Goal: Information Seeking & Learning: Understand process/instructions

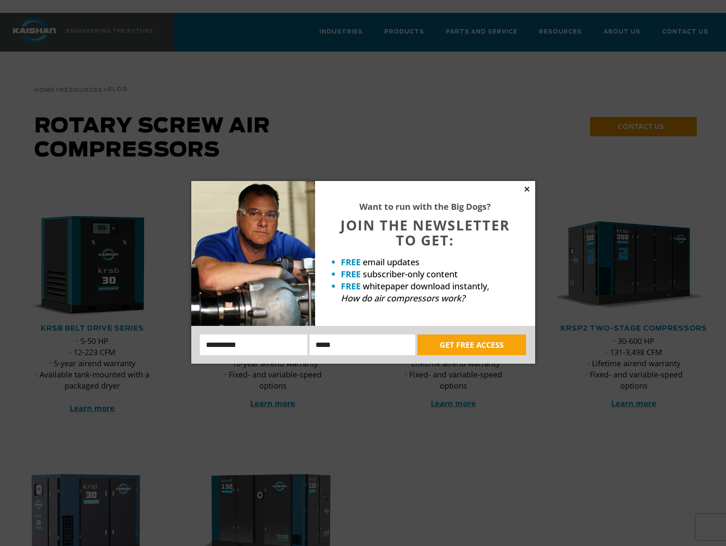
click at [524, 186] on icon at bounding box center [527, 189] width 8 height 8
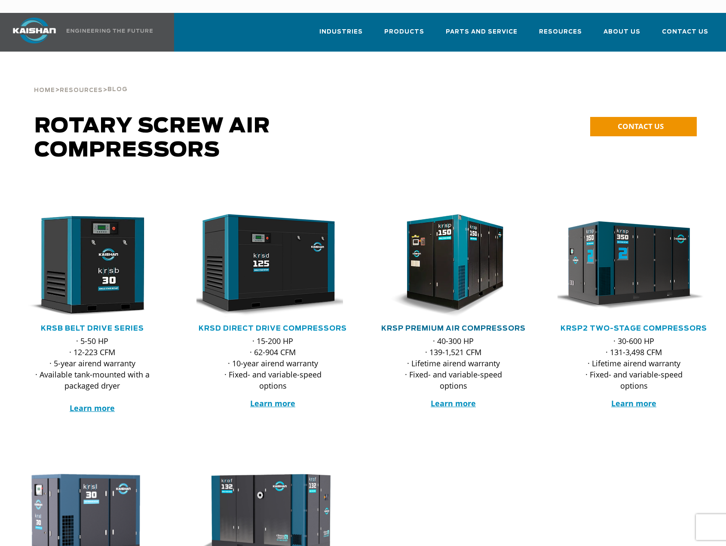
click at [488, 325] on link "KRSP Premium Air Compressors" at bounding box center [453, 328] width 144 height 7
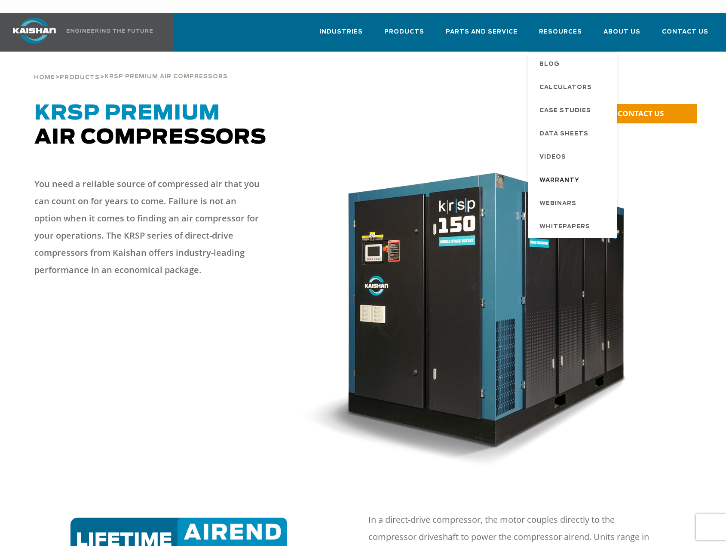
click at [558, 173] on span "Warranty" at bounding box center [559, 180] width 40 height 15
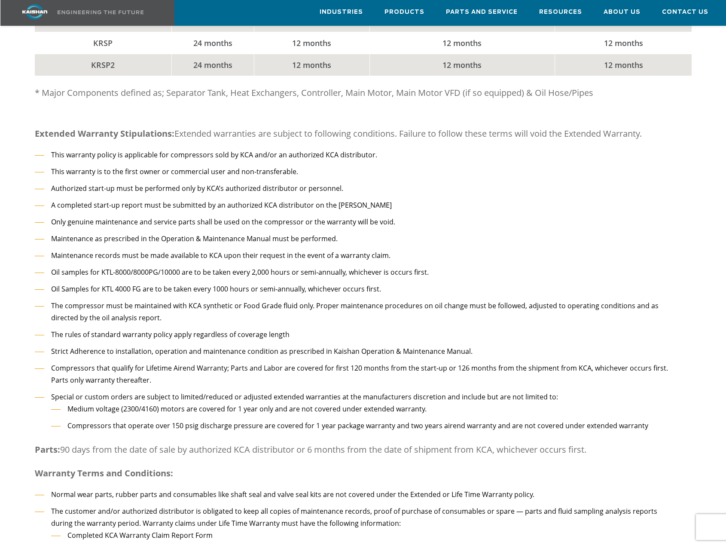
scroll to position [558, 0]
